Goal: Task Accomplishment & Management: Manage account settings

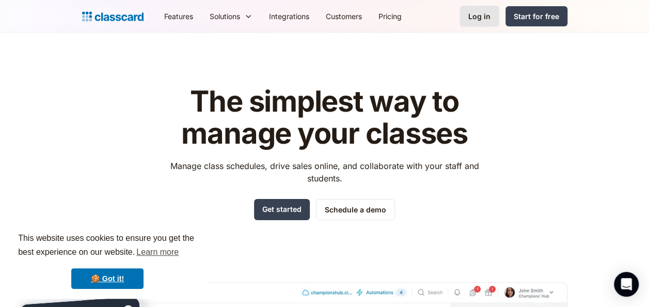
click at [482, 9] on link "Log in" at bounding box center [480, 16] width 40 height 21
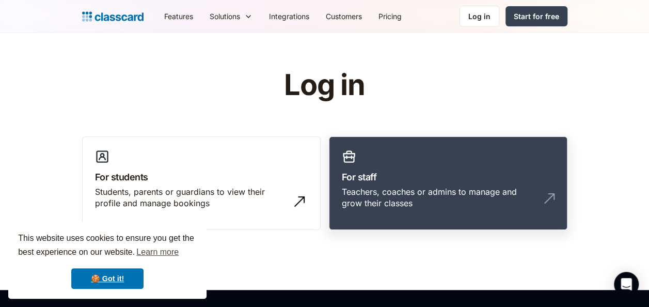
click at [433, 172] on h3 "For staff" at bounding box center [448, 177] width 213 height 14
